Goal: Information Seeking & Learning: Learn about a topic

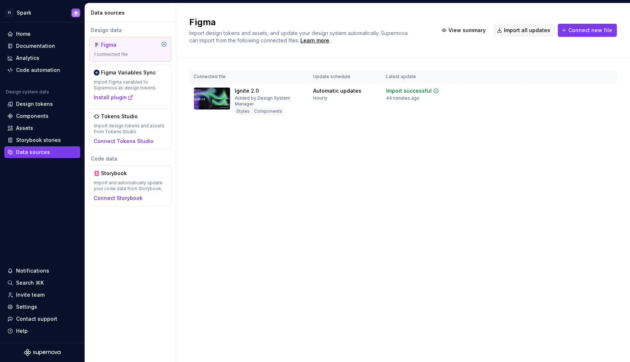
scroll to position [193, 0]
click at [32, 43] on div "Documentation" at bounding box center [35, 45] width 39 height 7
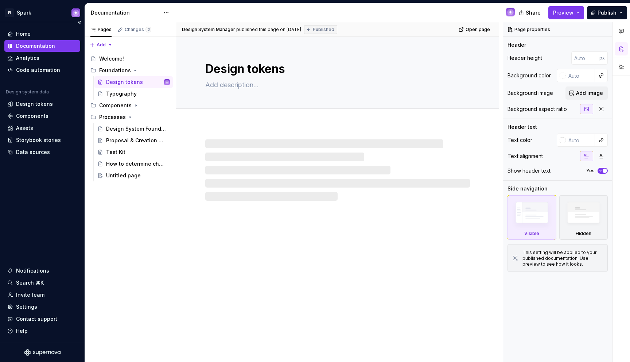
type textarea "*"
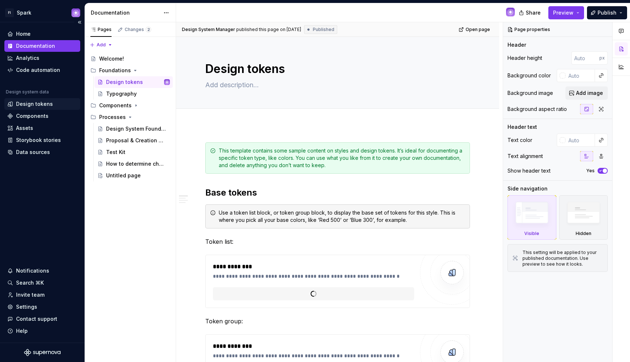
click at [31, 106] on div "Design tokens" at bounding box center [34, 103] width 37 height 7
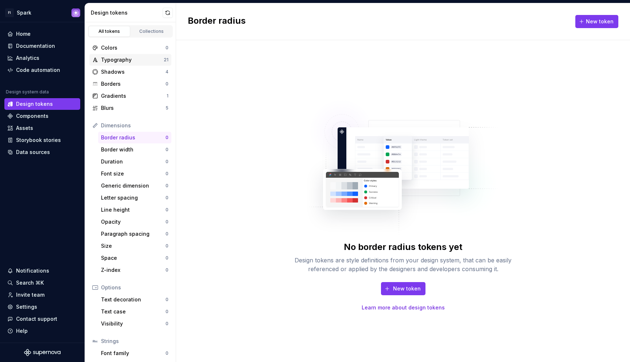
click at [124, 61] on div "Typography" at bounding box center [132, 59] width 63 height 7
